Goal: Check status

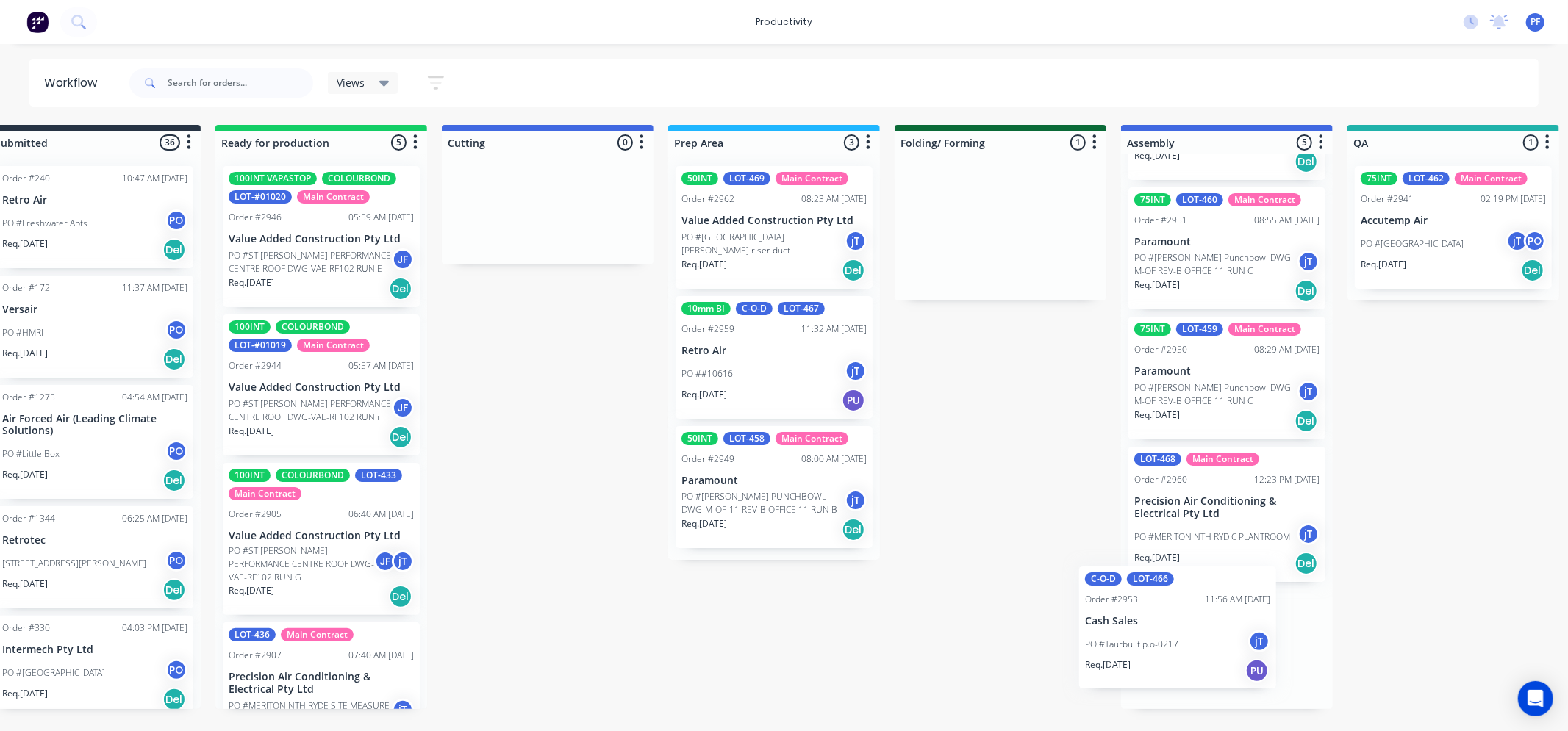
scroll to position [0, 46]
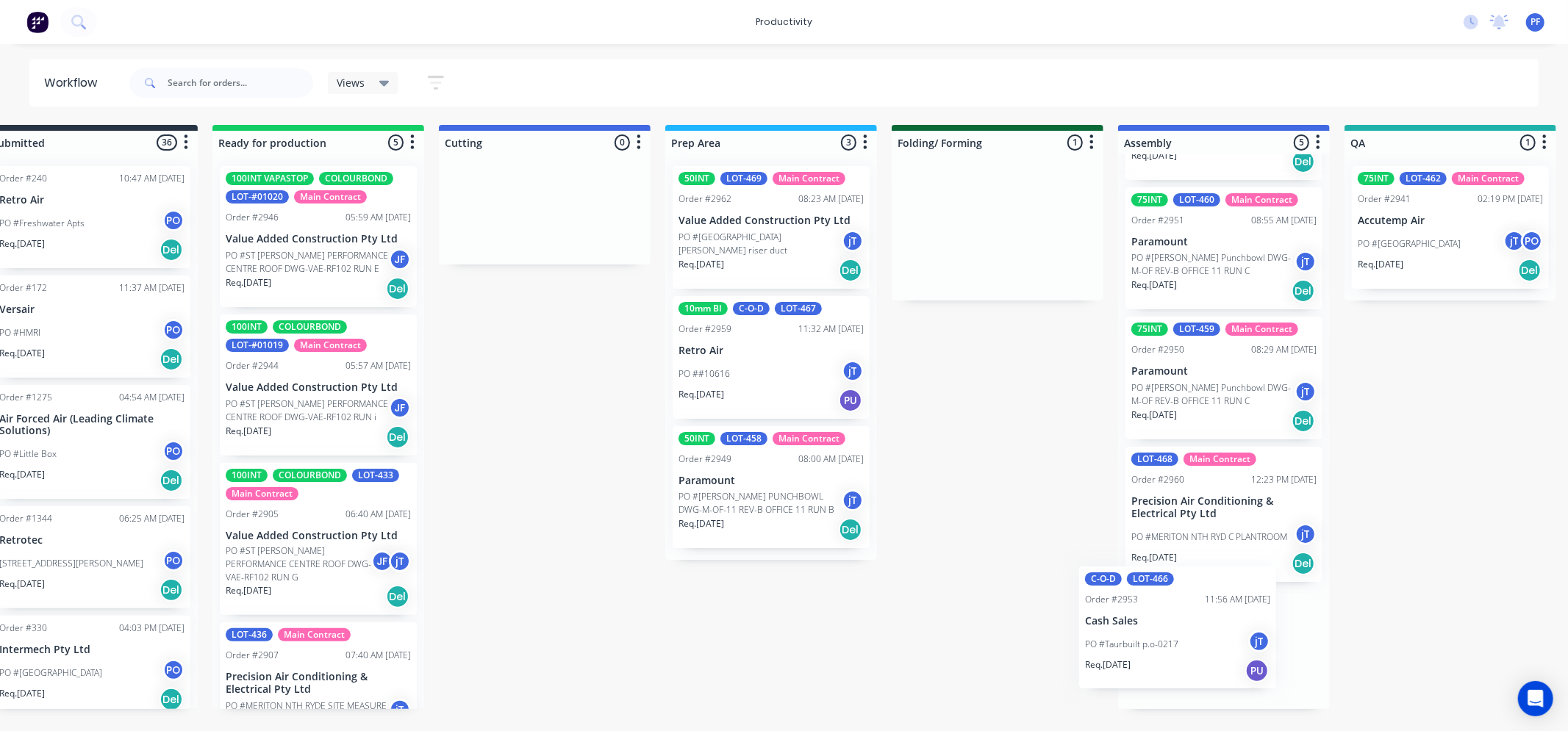
drag, startPoint x: 973, startPoint y: 240, endPoint x: 956, endPoint y: 634, distance: 394.4
click at [1113, 641] on div "Submitted 36 Order #240 10:47 AM [DATE] Retro Air PO #Freshwater Apts PO Req. […" at bounding box center [1382, 417] width 2878 height 584
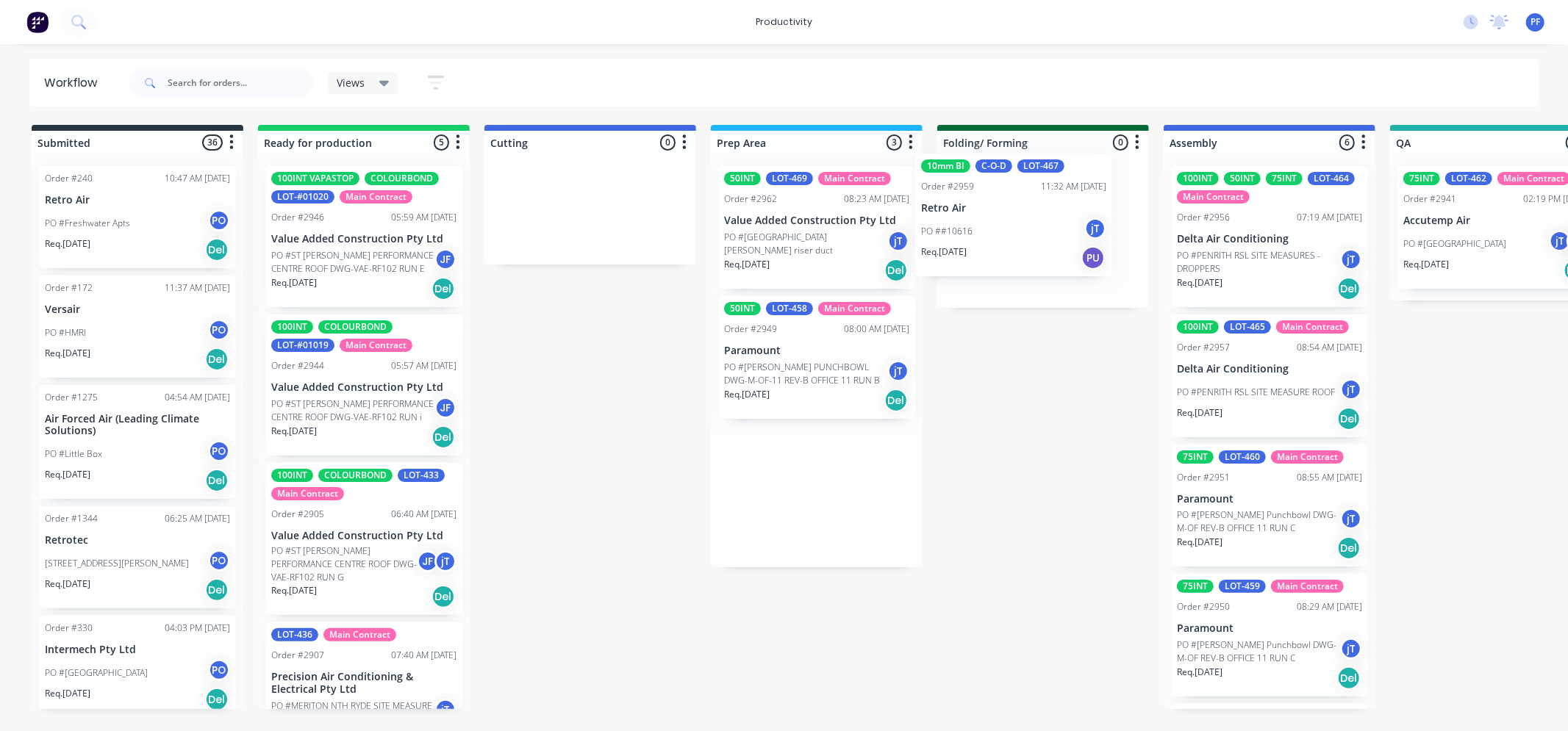
drag, startPoint x: 788, startPoint y: 348, endPoint x: 1024, endPoint y: 195, distance: 281.3
click at [1034, 184] on div "Submitted 36 Order #240 10:47 AM [DATE] Retro Air PO #Freshwater Apts PO Req. […" at bounding box center [1428, 417] width 2878 height 584
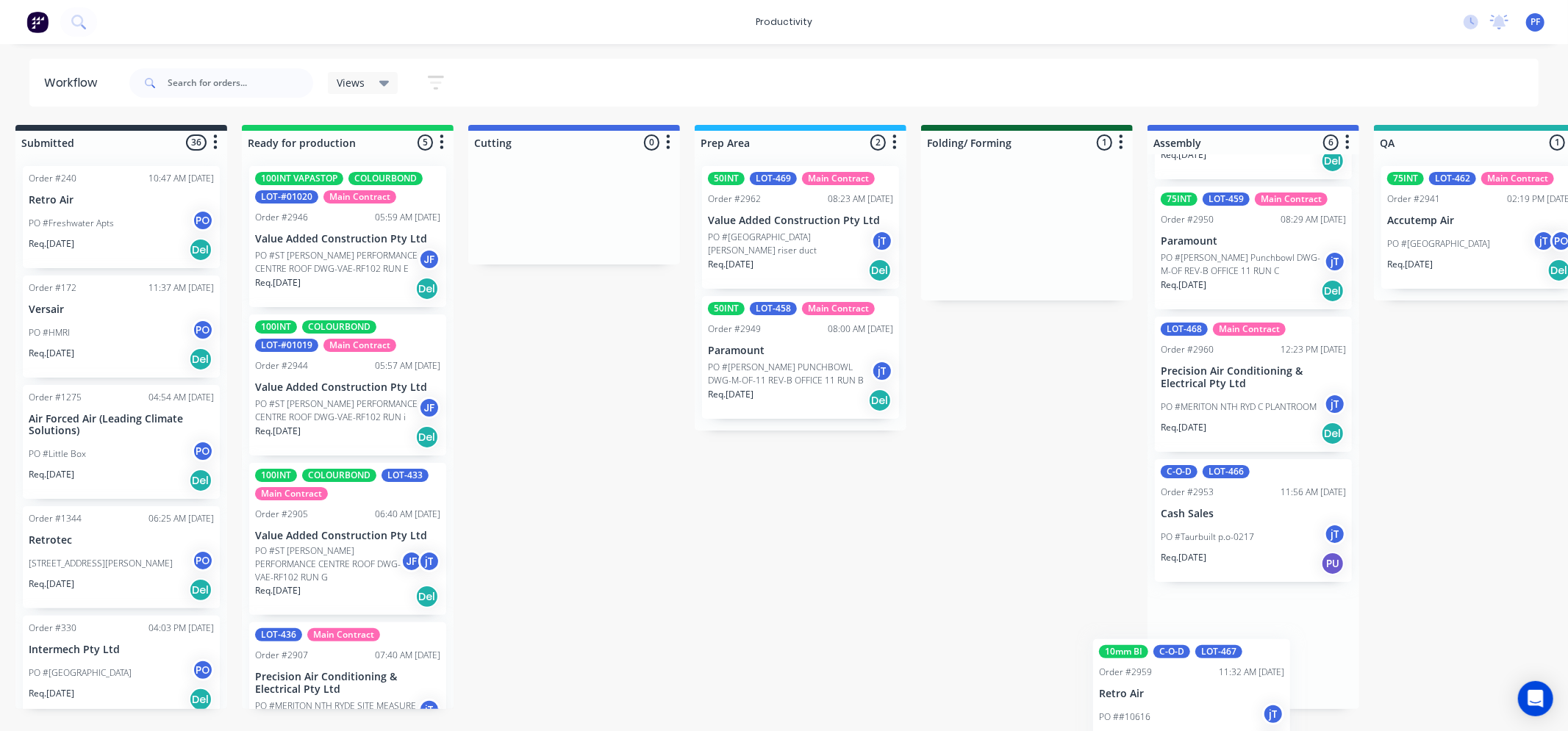
scroll to position [0, 22]
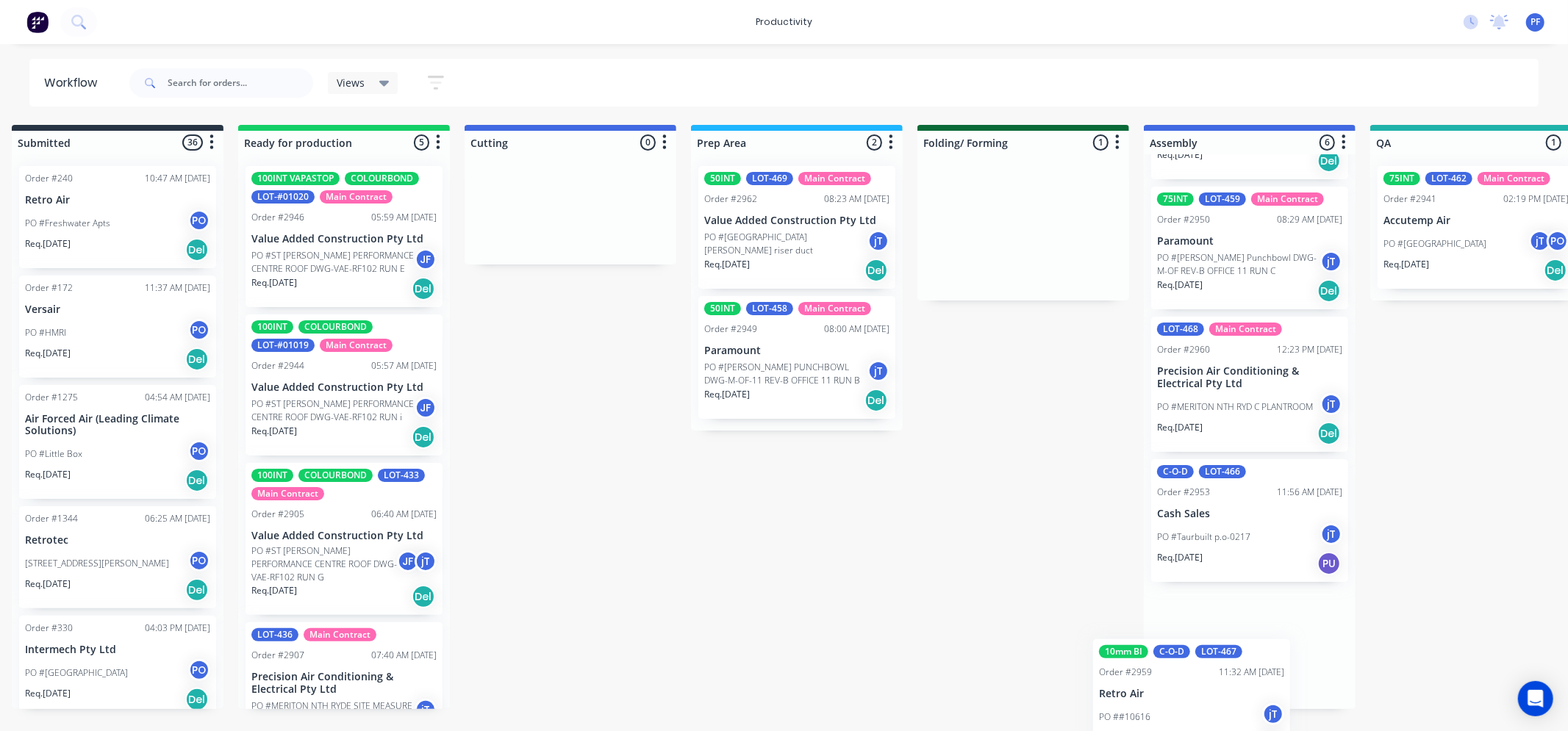
drag, startPoint x: 1035, startPoint y: 223, endPoint x: 1305, endPoint y: 687, distance: 536.8
click at [1322, 685] on div "Submitted 36 Order #240 10:47 AM [DATE] Retro Air PO #Freshwater Apts PO Req. […" at bounding box center [1407, 417] width 2878 height 584
